Goal: Register for event/course

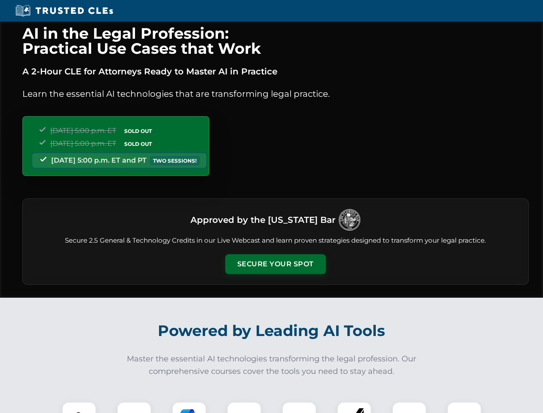
click at [275, 264] on button "Secure Your Spot" at bounding box center [275, 264] width 101 height 20
click at [79, 407] on img at bounding box center [79, 418] width 25 height 25
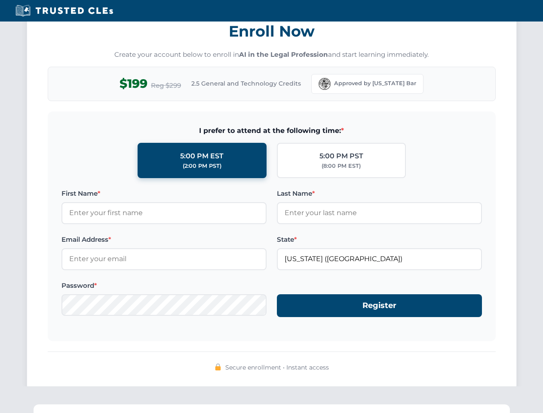
scroll to position [844, 0]
